Goal: Transaction & Acquisition: Purchase product/service

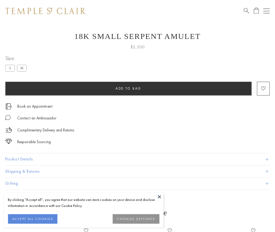
scroll to position [21, 0]
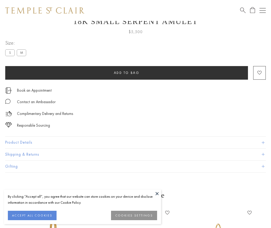
click at [126, 73] on span "Add to bag" at bounding box center [127, 73] width 26 height 4
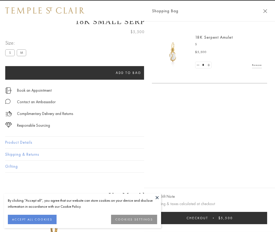
click at [208, 218] on span "Checkout" at bounding box center [197, 218] width 22 height 4
